Goal: Information Seeking & Learning: Compare options

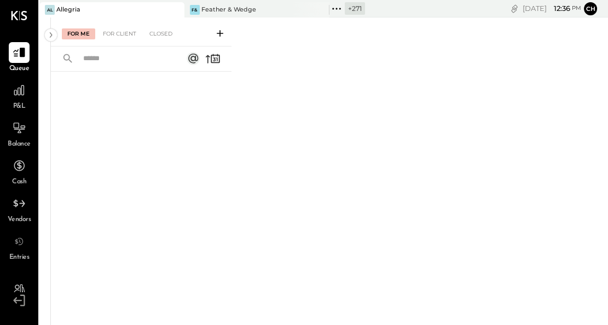
click at [174, 9] on icon at bounding box center [175, 9] width 14 height 13
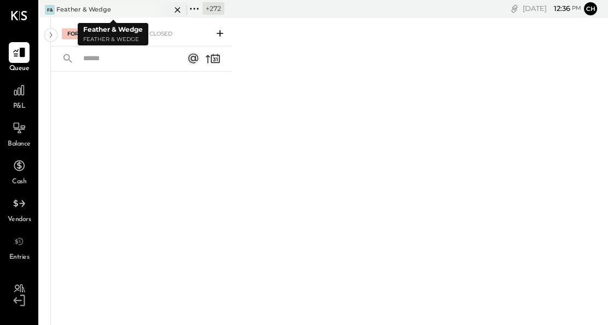
click at [174, 9] on icon at bounding box center [178, 9] width 14 height 13
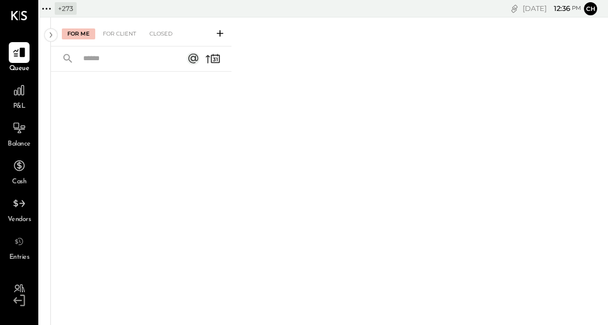
click at [50, 8] on icon at bounding box center [50, 9] width 2 height 2
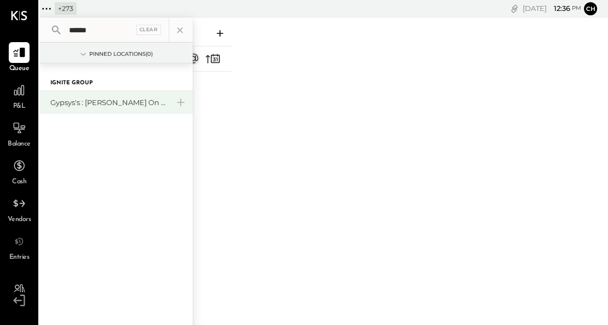
type input "******"
click at [114, 104] on div "Gypsys's : [PERSON_NAME] on the levee" at bounding box center [109, 102] width 118 height 10
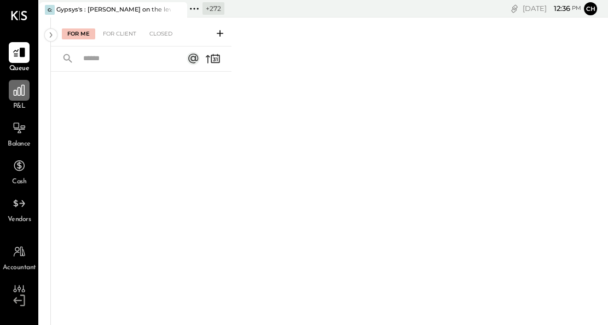
click at [20, 96] on icon at bounding box center [19, 90] width 14 height 14
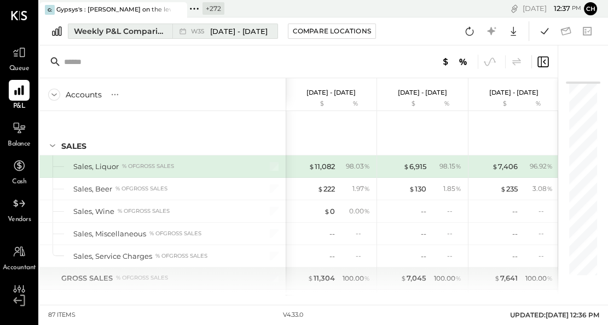
click at [135, 33] on div "Weekly P&L Comparison" at bounding box center [120, 31] width 92 height 11
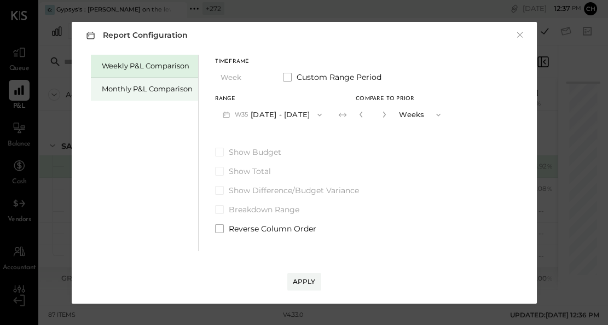
click at [165, 86] on div "Monthly P&L Comparison" at bounding box center [147, 89] width 91 height 10
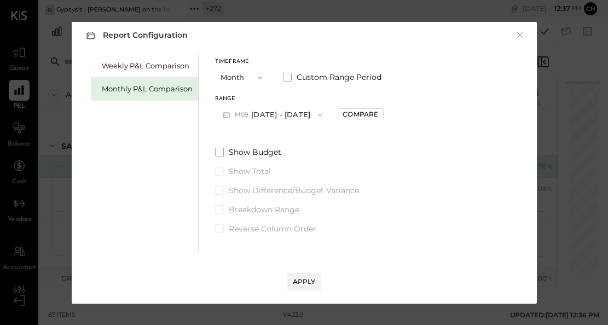
click at [263, 117] on button "M09 [DATE] - [DATE]" at bounding box center [273, 115] width 116 height 20
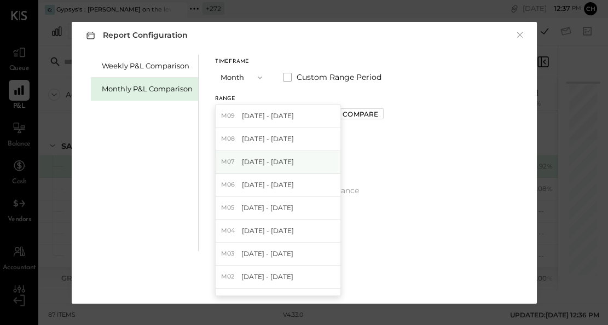
click at [269, 158] on span "[DATE] - [DATE]" at bounding box center [268, 161] width 52 height 9
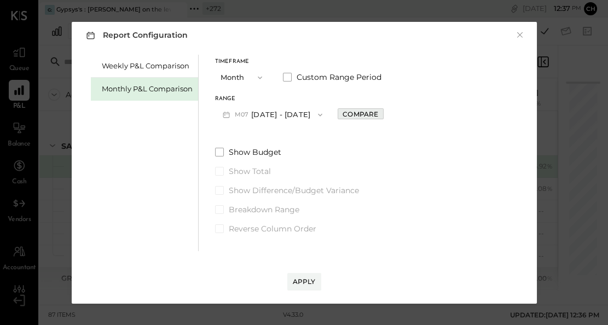
click at [343, 110] on div "Compare" at bounding box center [361, 113] width 36 height 9
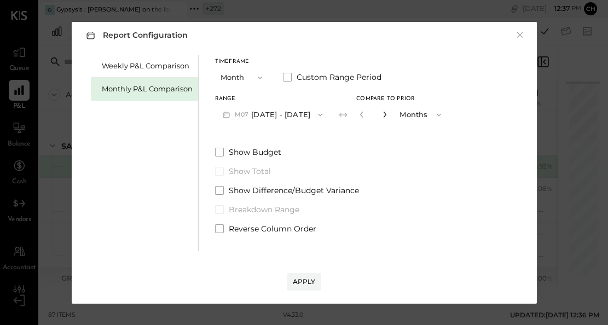
click at [382, 117] on icon "button" at bounding box center [385, 114] width 7 height 7
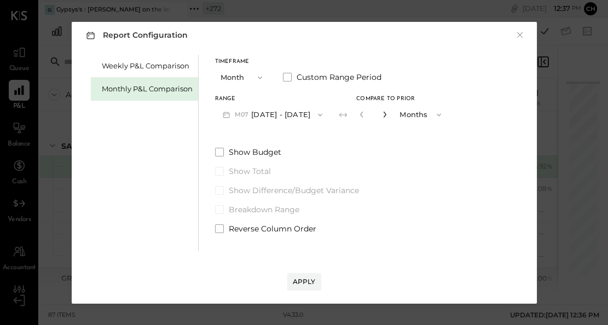
click at [382, 117] on icon "button" at bounding box center [385, 114] width 7 height 7
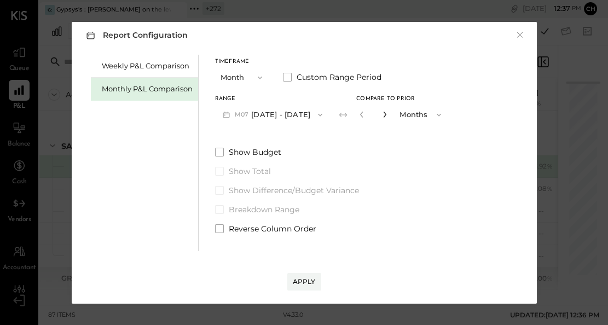
type input "**"
click at [302, 278] on div "Apply" at bounding box center [304, 281] width 23 height 9
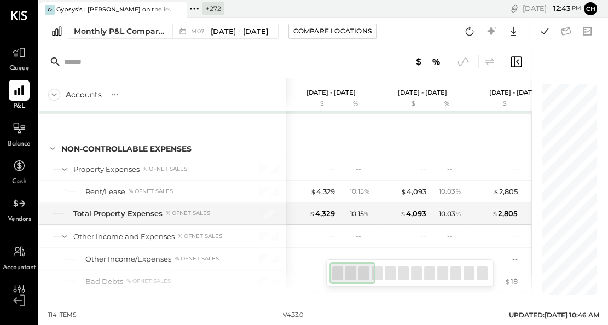
scroll to position [1838, 0]
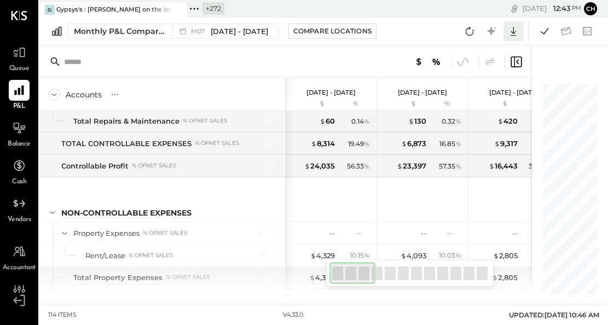
click at [512, 34] on icon at bounding box center [513, 31] width 14 height 14
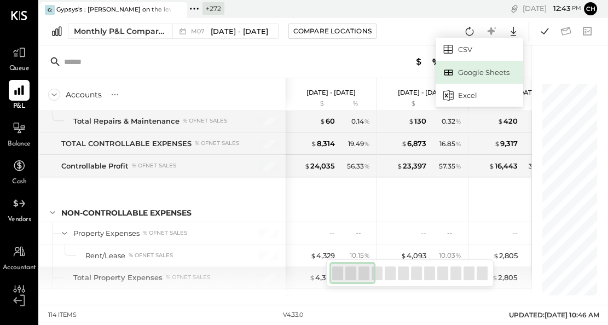
click at [481, 75] on div "Google Sheets" at bounding box center [480, 72] width 88 height 23
